Goal: Information Seeking & Learning: Learn about a topic

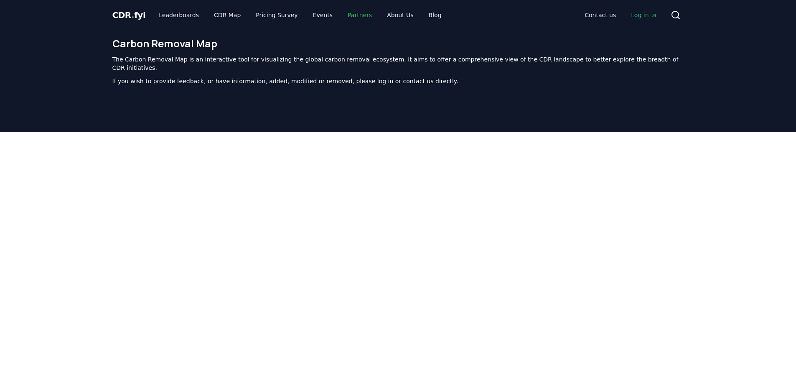
click at [352, 16] on link "Partners" at bounding box center [360, 15] width 38 height 15
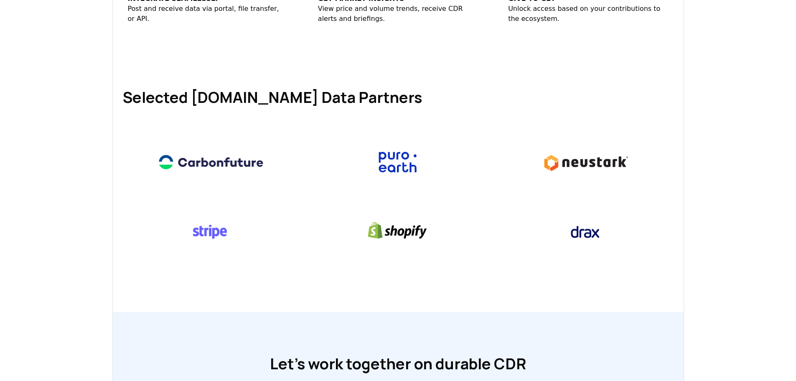
scroll to position [418, 0]
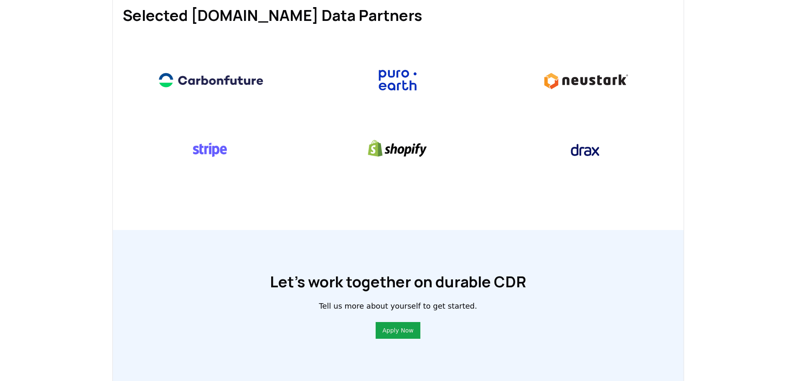
click at [565, 79] on img at bounding box center [585, 80] width 120 height 46
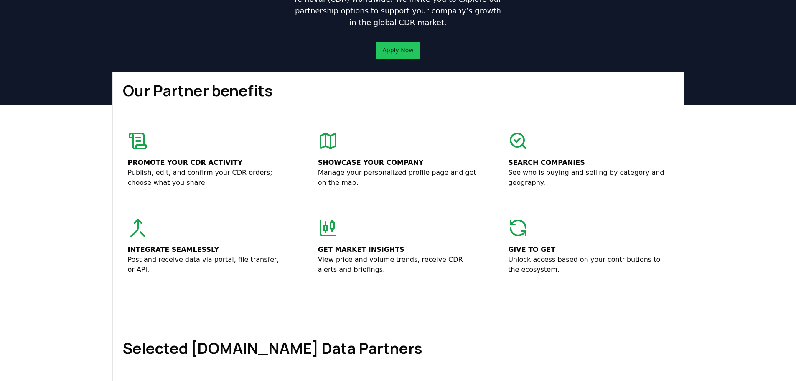
scroll to position [0, 0]
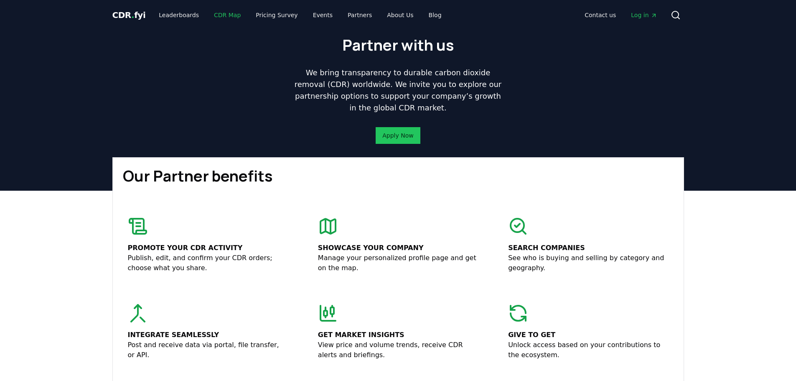
click at [224, 12] on link "CDR Map" at bounding box center [227, 15] width 40 height 15
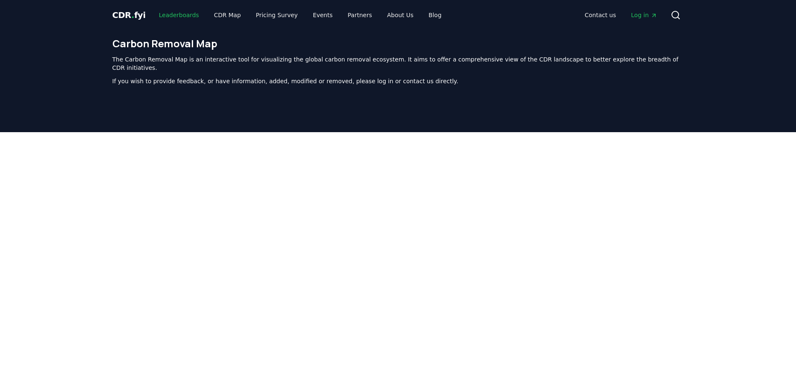
click at [172, 17] on link "Leaderboards" at bounding box center [179, 15] width 54 height 15
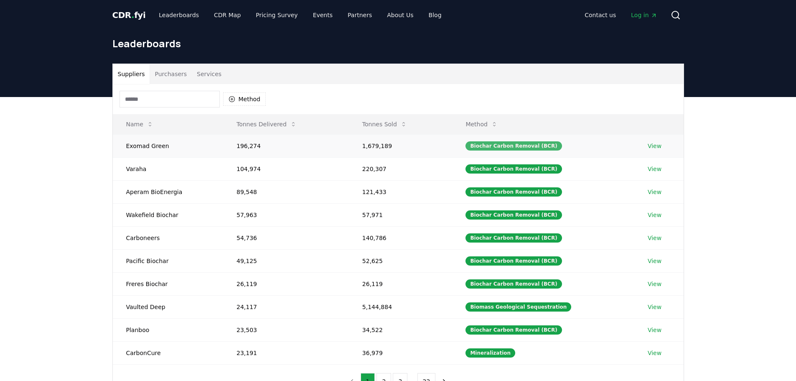
click at [506, 146] on div "Biochar Carbon Removal (BCR)" at bounding box center [514, 145] width 96 height 9
click at [493, 122] on button "Method" at bounding box center [482, 124] width 46 height 17
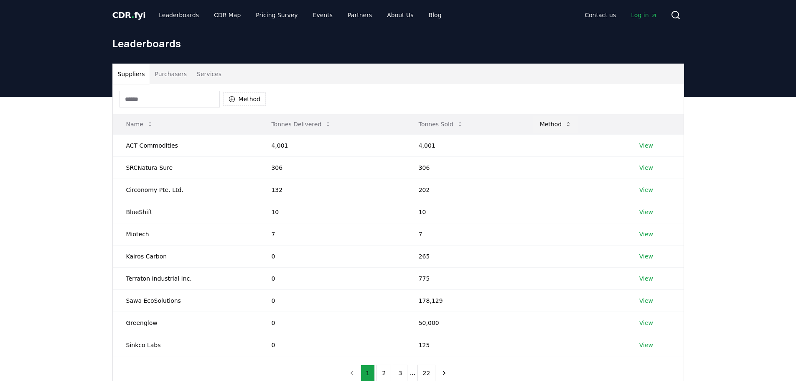
click at [541, 120] on button "Method" at bounding box center [556, 124] width 46 height 17
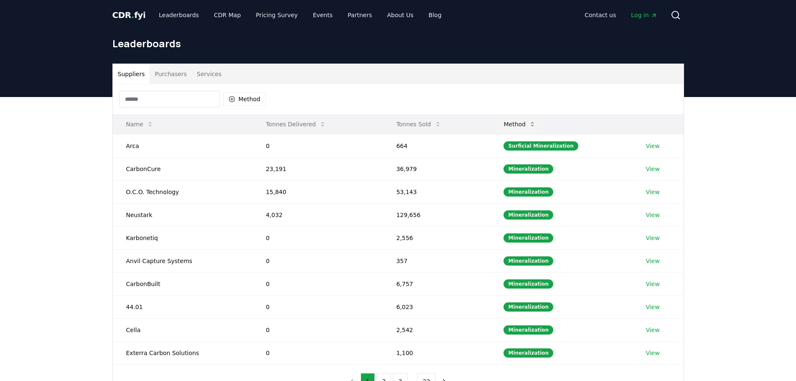
click at [520, 126] on button "Method" at bounding box center [520, 124] width 46 height 17
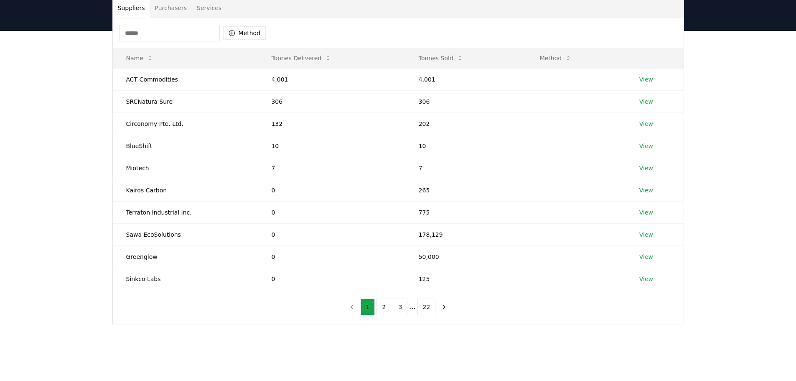
scroll to position [209, 0]
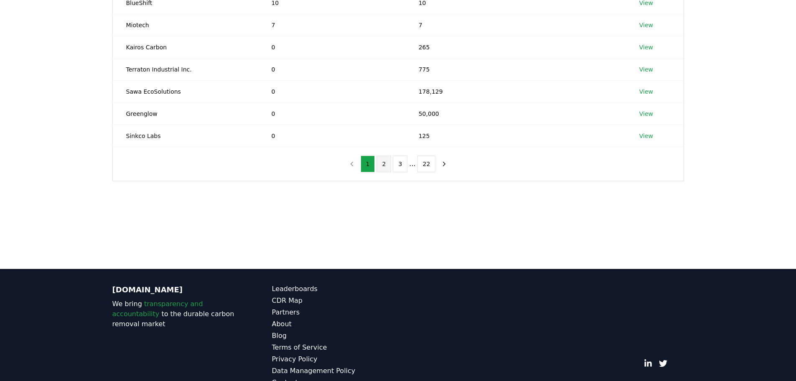
click at [380, 164] on button "2" at bounding box center [384, 163] width 15 height 17
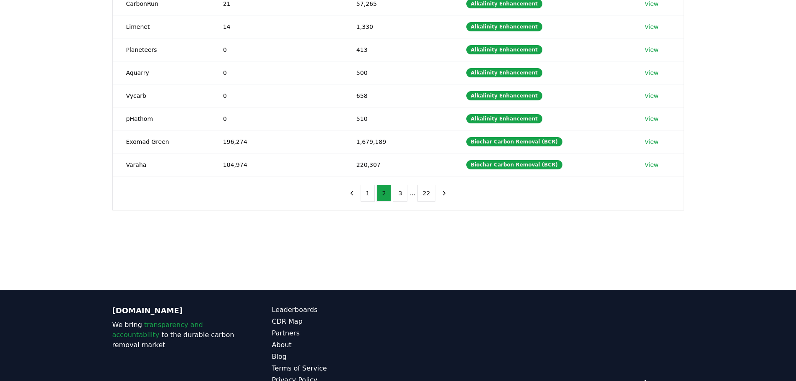
scroll to position [231, 0]
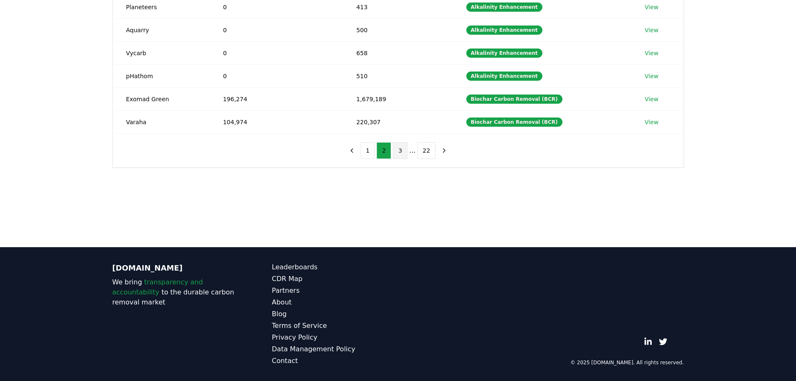
click at [400, 153] on button "3" at bounding box center [400, 150] width 15 height 17
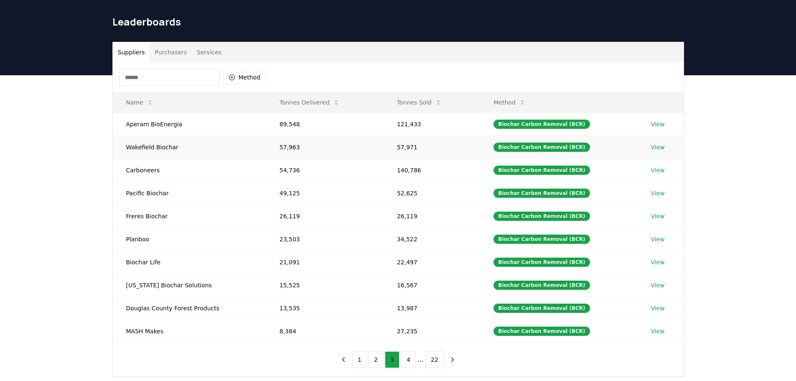
scroll to position [147, 0]
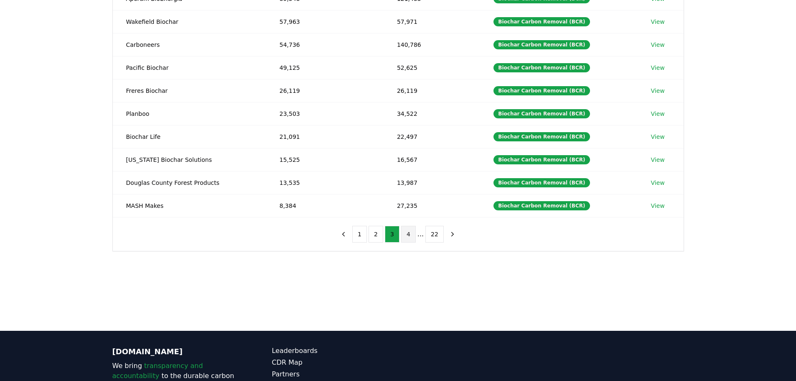
click at [415, 235] on button "4" at bounding box center [408, 234] width 15 height 17
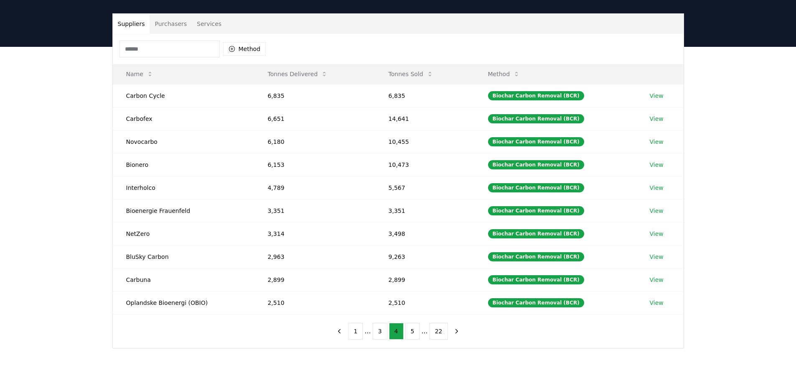
scroll to position [64, 0]
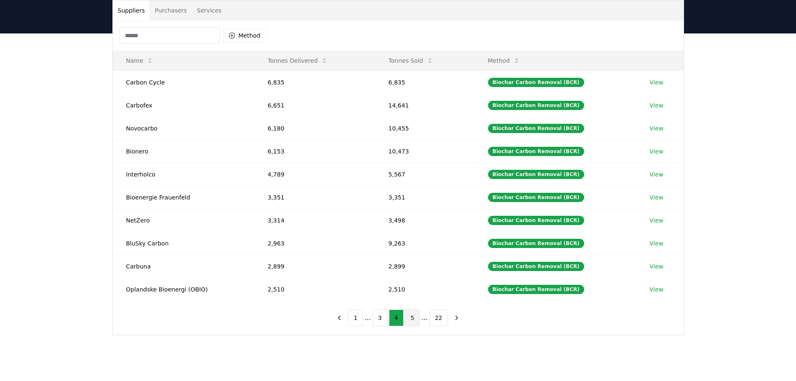
click at [412, 324] on button "5" at bounding box center [412, 317] width 15 height 17
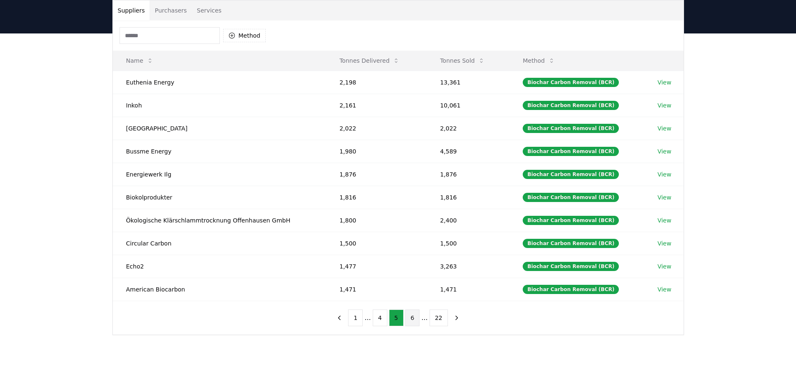
click at [410, 315] on button "6" at bounding box center [412, 317] width 15 height 17
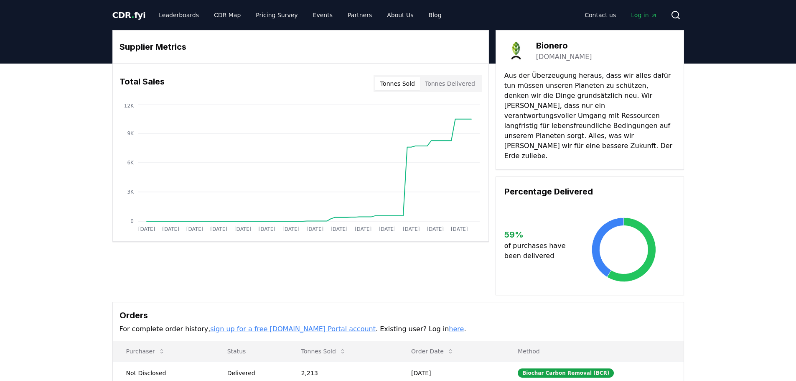
click at [554, 58] on link "bionero.de" at bounding box center [564, 57] width 56 height 10
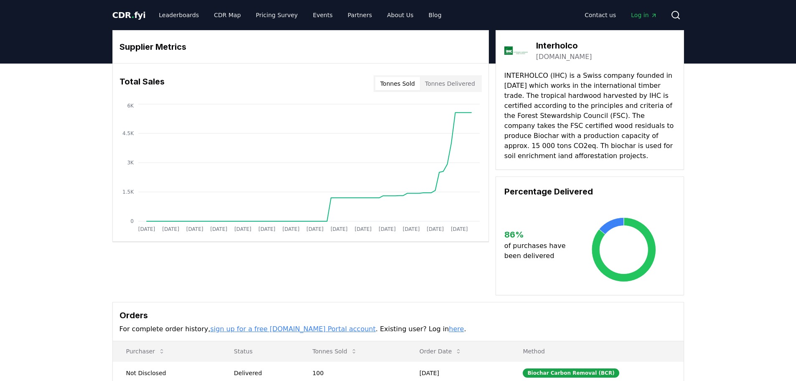
click at [557, 57] on link "interholco.com" at bounding box center [564, 57] width 56 height 10
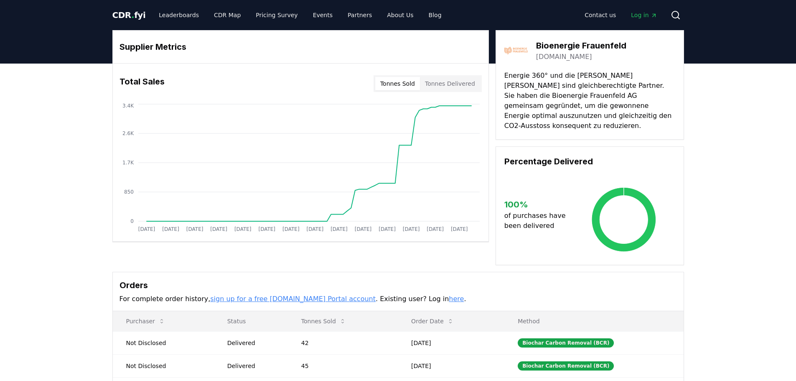
click at [575, 56] on link "bioenergie-frauenfeld.ch" at bounding box center [564, 57] width 56 height 10
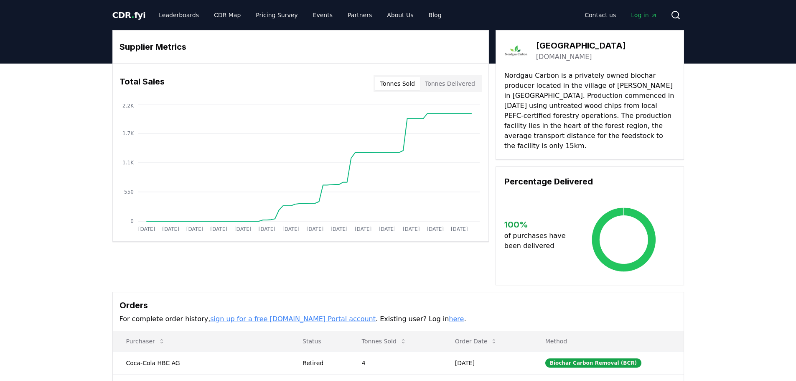
click at [575, 56] on link "nordgau-carbon.de" at bounding box center [564, 57] width 56 height 10
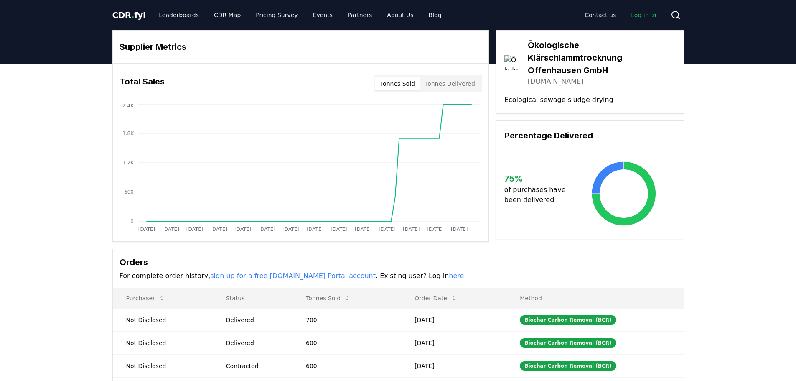
click at [543, 83] on link "[DOMAIN_NAME]" at bounding box center [556, 81] width 56 height 10
